Goal: Information Seeking & Learning: Learn about a topic

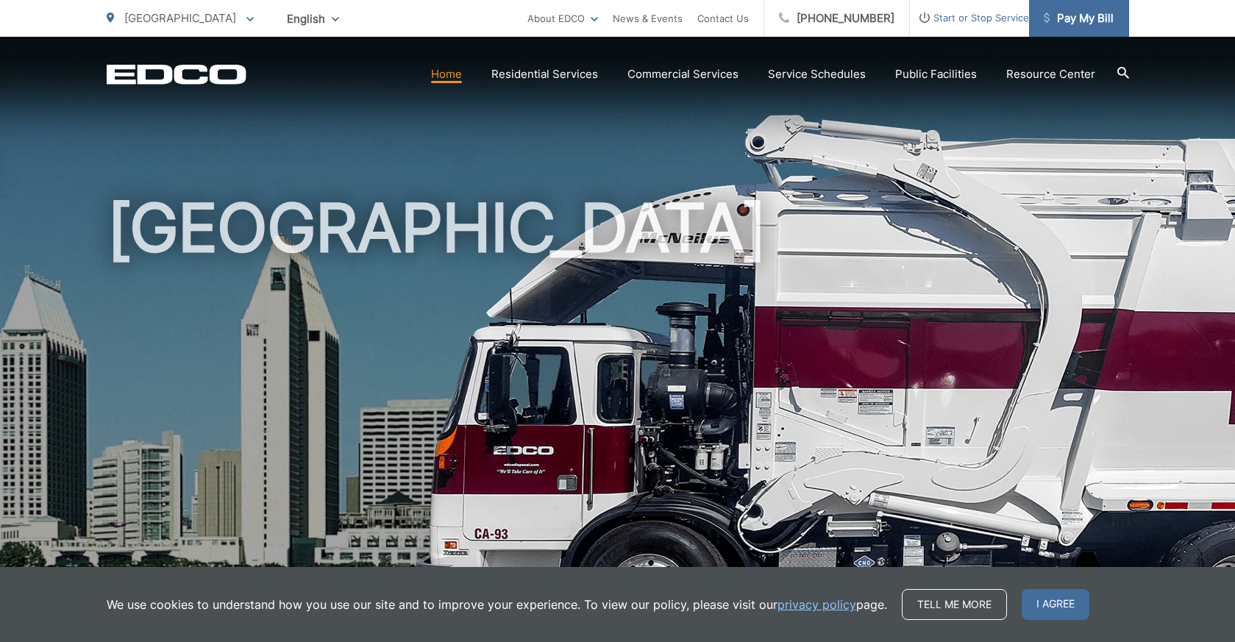
click at [1087, 29] on link "Pay My Bill" at bounding box center [1079, 18] width 100 height 37
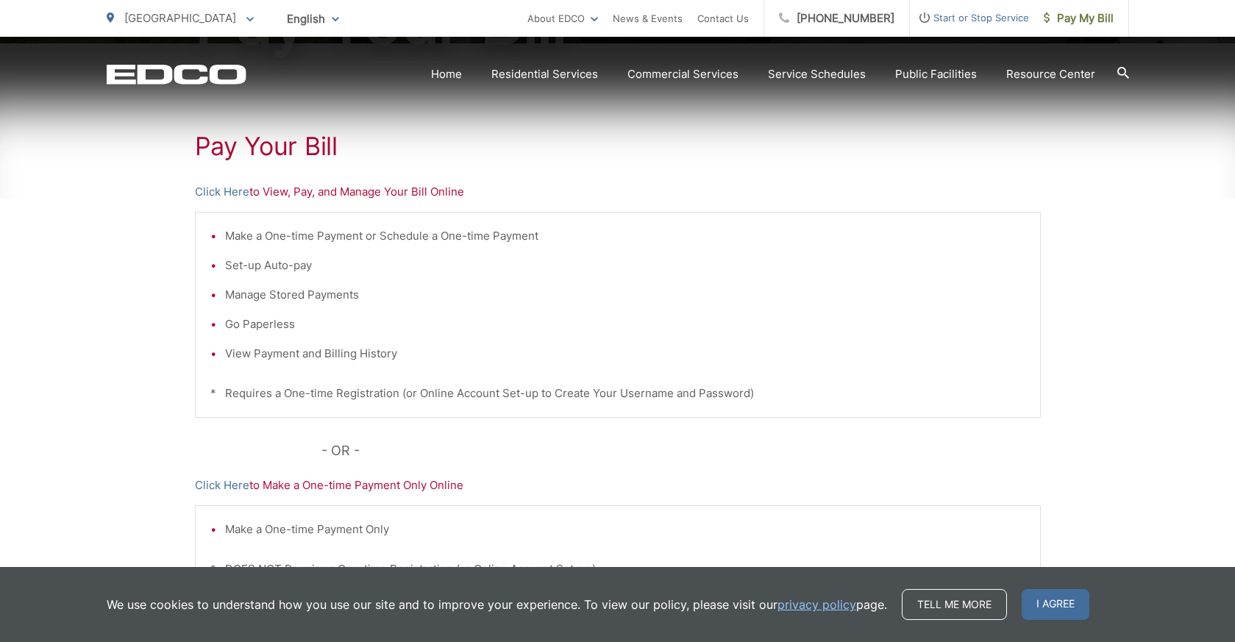
scroll to position [294, 0]
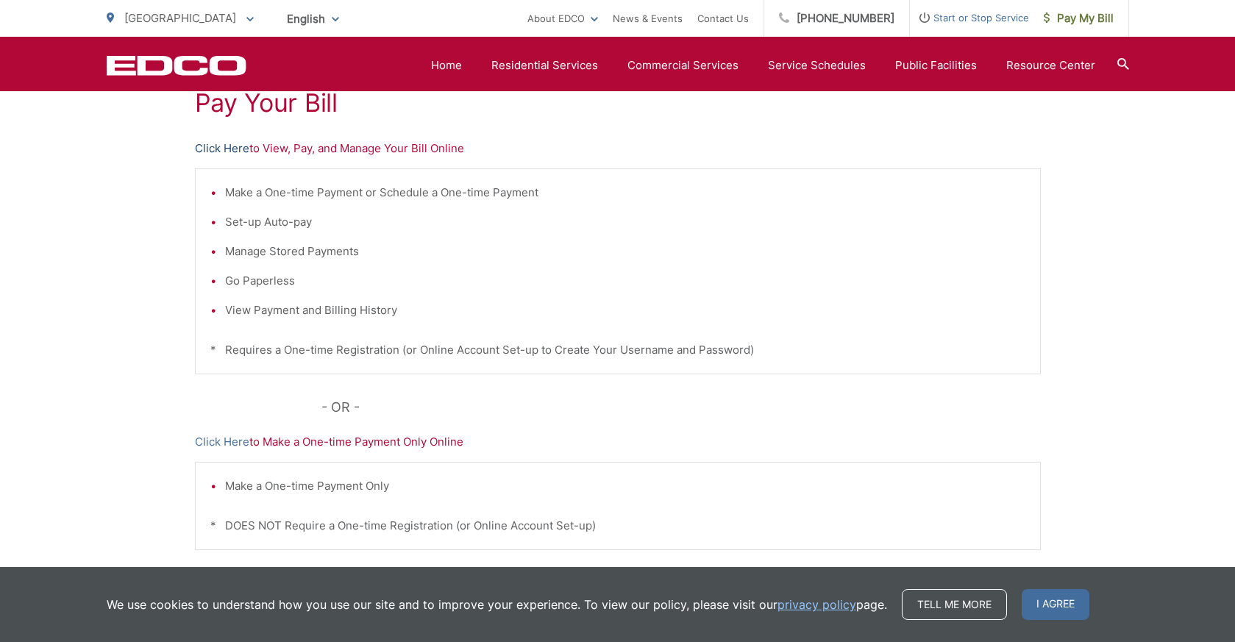
click at [214, 146] on link "Click Here" at bounding box center [222, 149] width 54 height 18
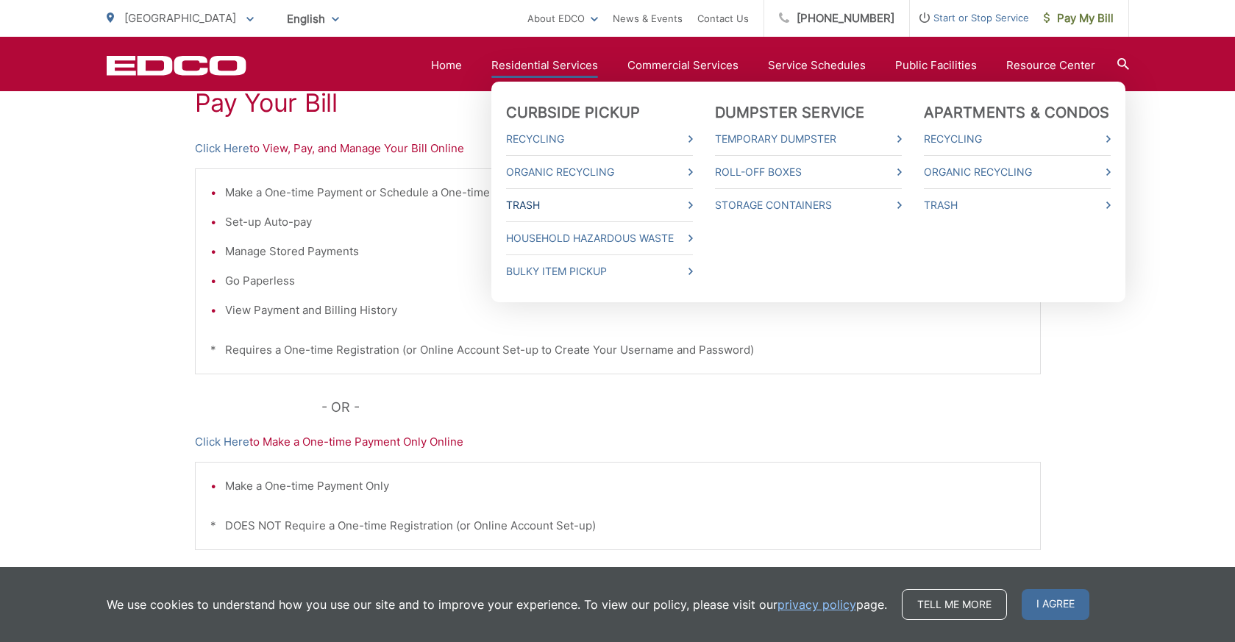
click at [549, 201] on link "Trash" at bounding box center [599, 205] width 187 height 18
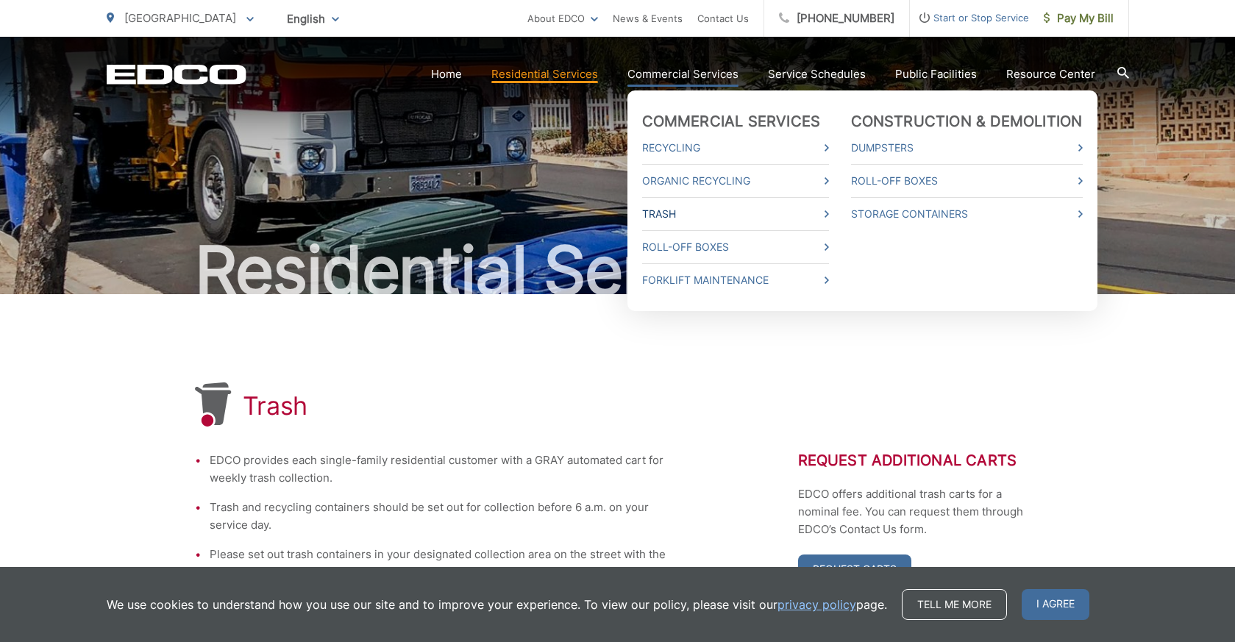
click at [681, 213] on link "Trash" at bounding box center [735, 214] width 187 height 18
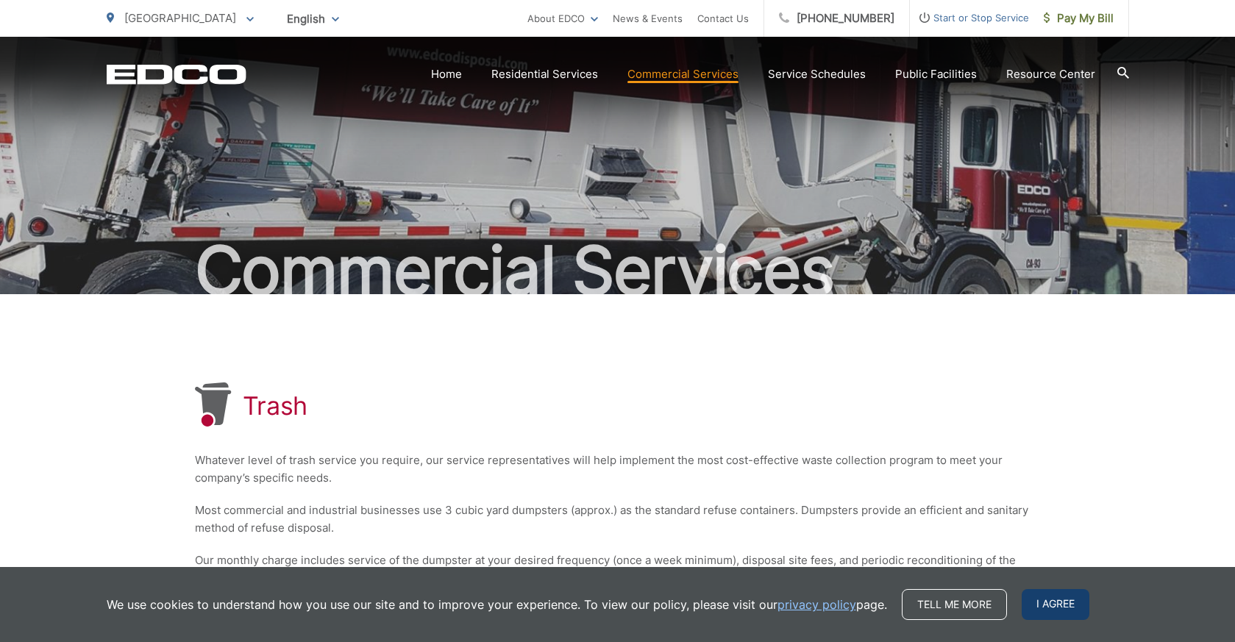
click at [1059, 611] on span "I agree" at bounding box center [1055, 604] width 68 height 31
